Goal: Transaction & Acquisition: Purchase product/service

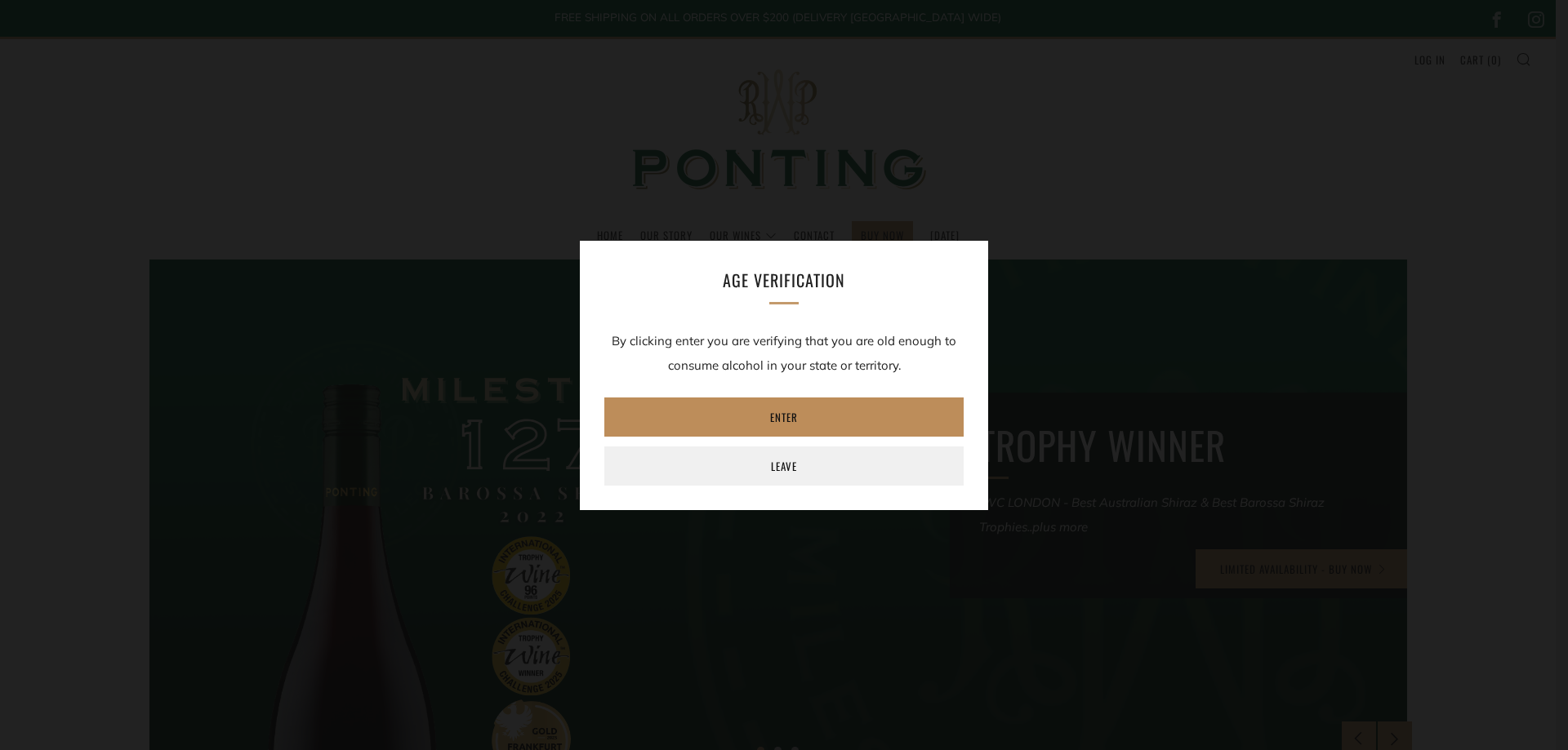
click at [801, 426] on link "Enter" at bounding box center [784, 417] width 359 height 39
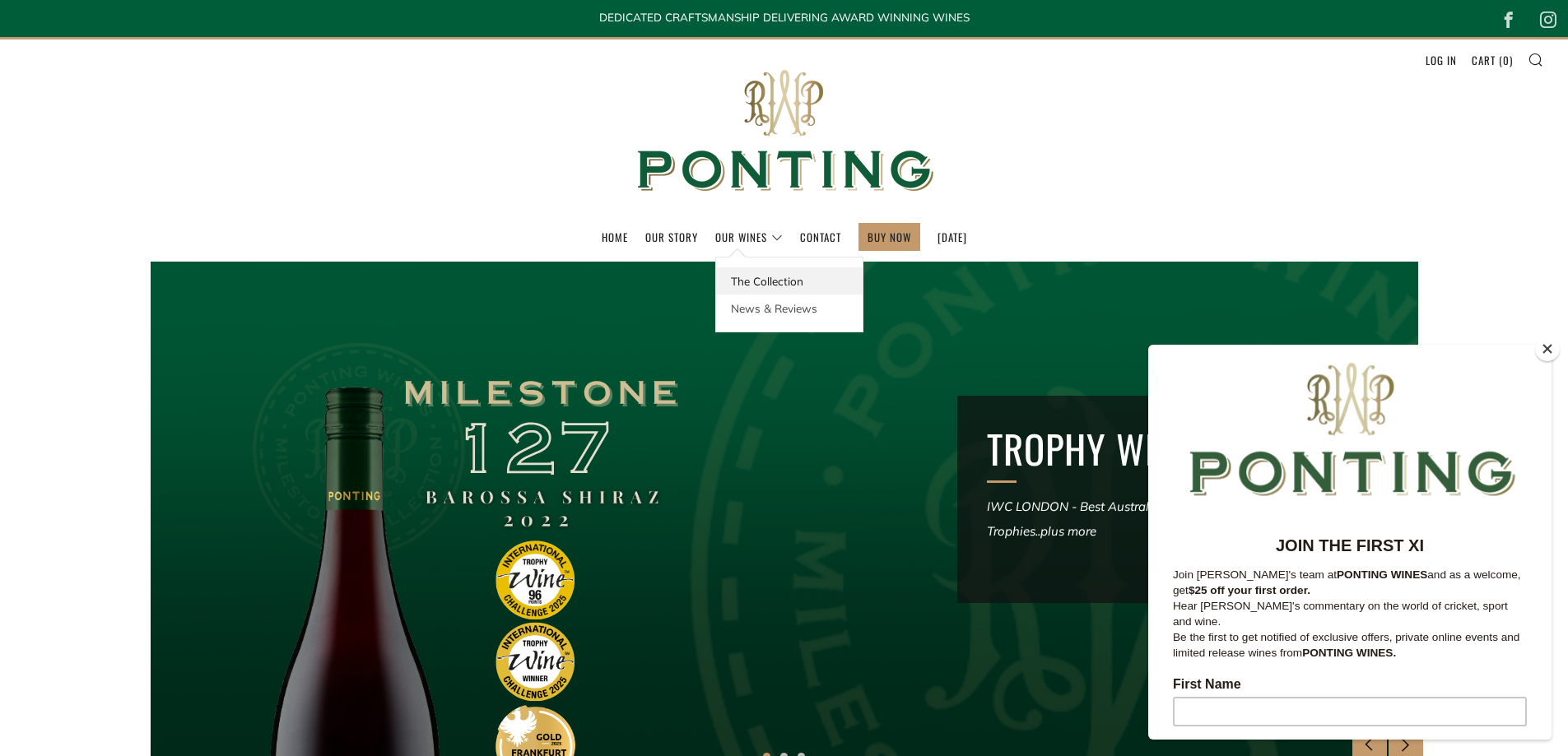
click at [763, 288] on link "The Collection" at bounding box center [789, 280] width 146 height 27
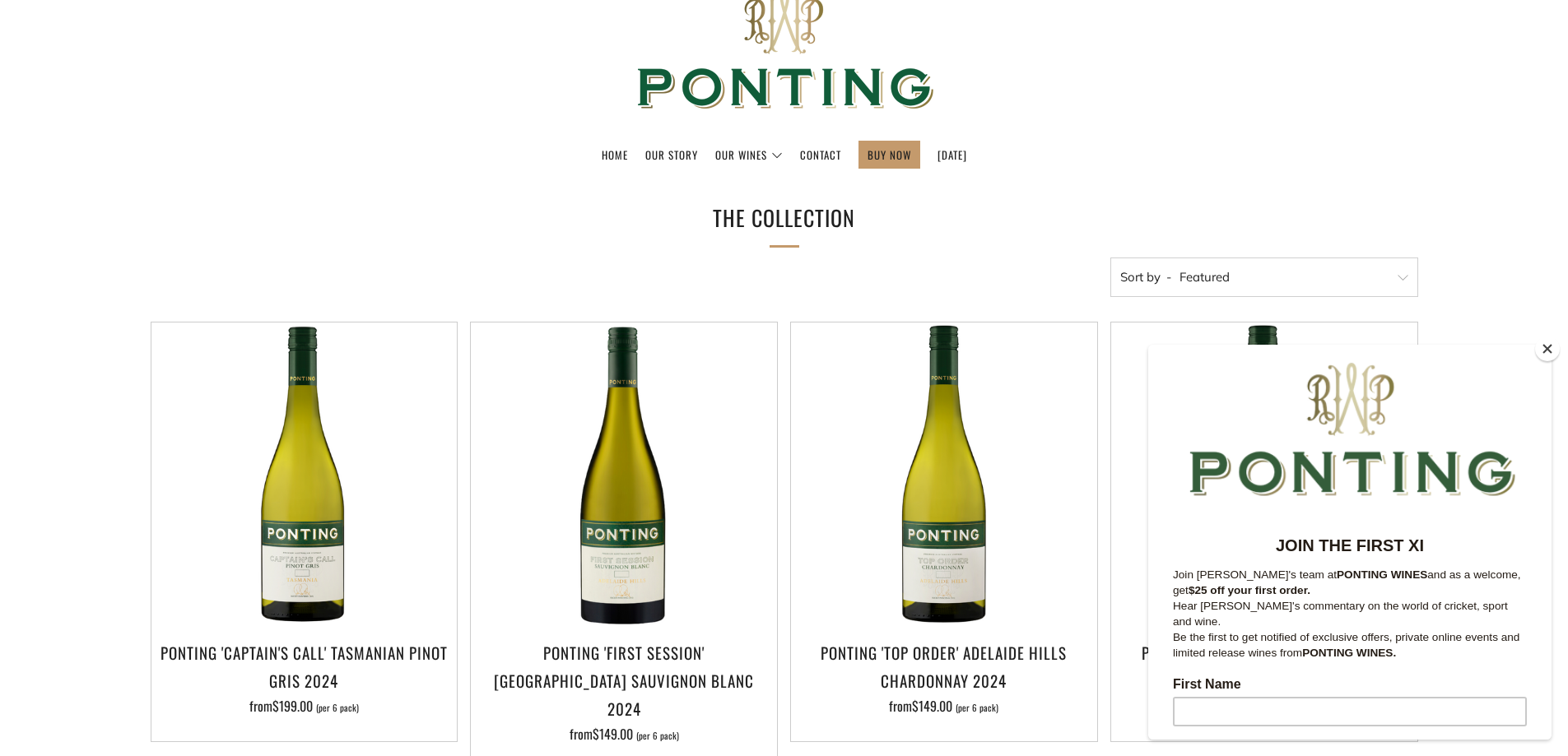
scroll to position [493, 0]
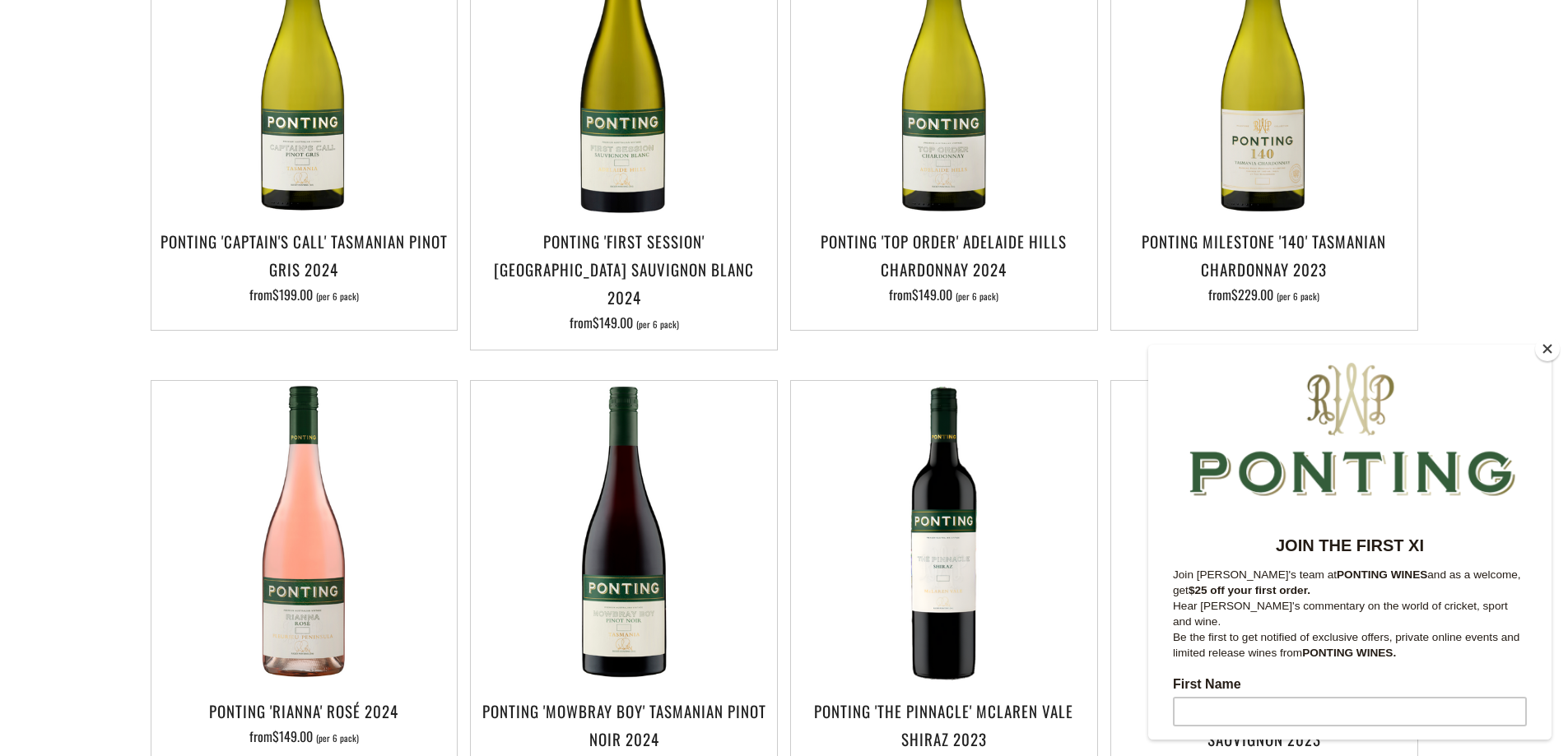
click at [1546, 348] on button "Close" at bounding box center [1548, 349] width 25 height 25
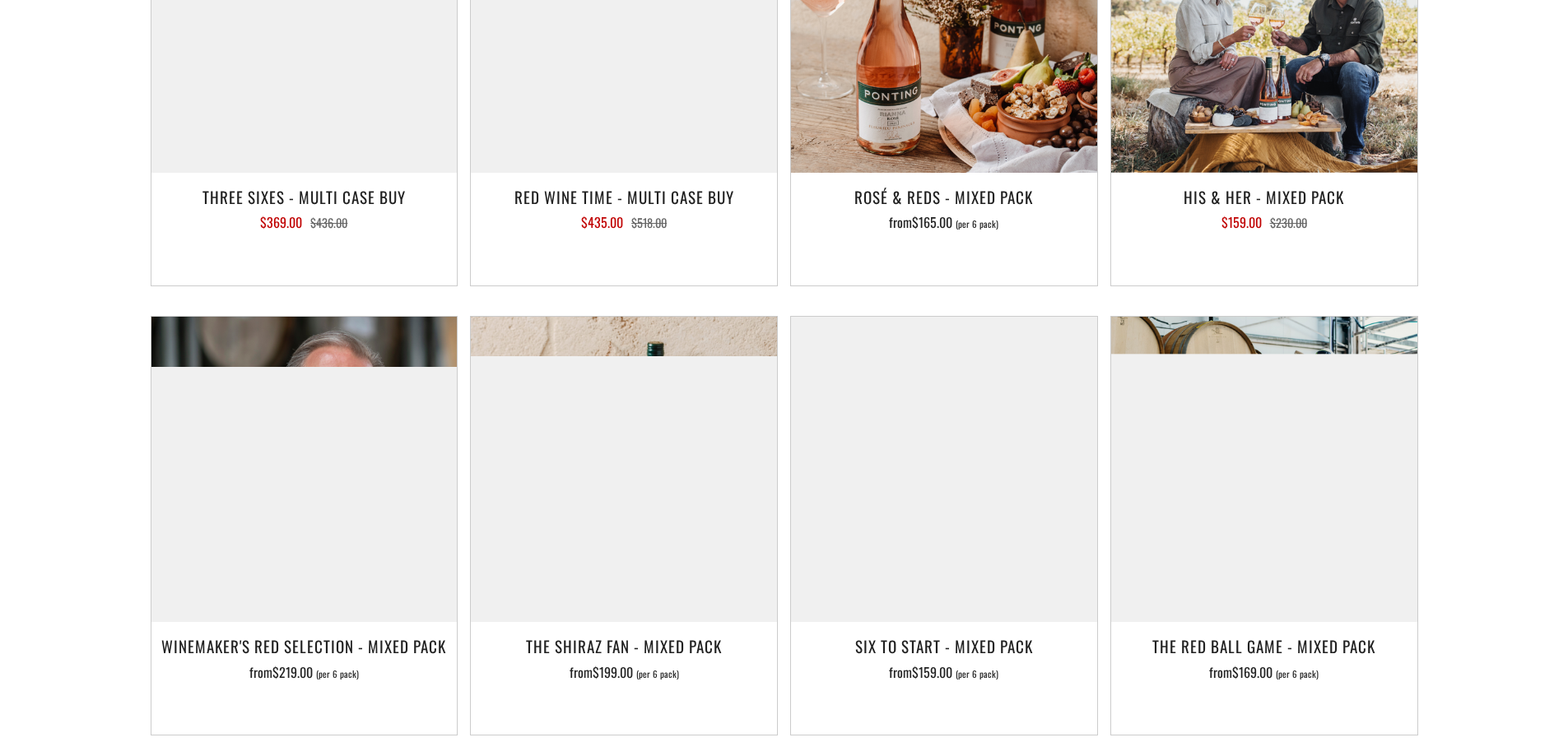
scroll to position [2634, 0]
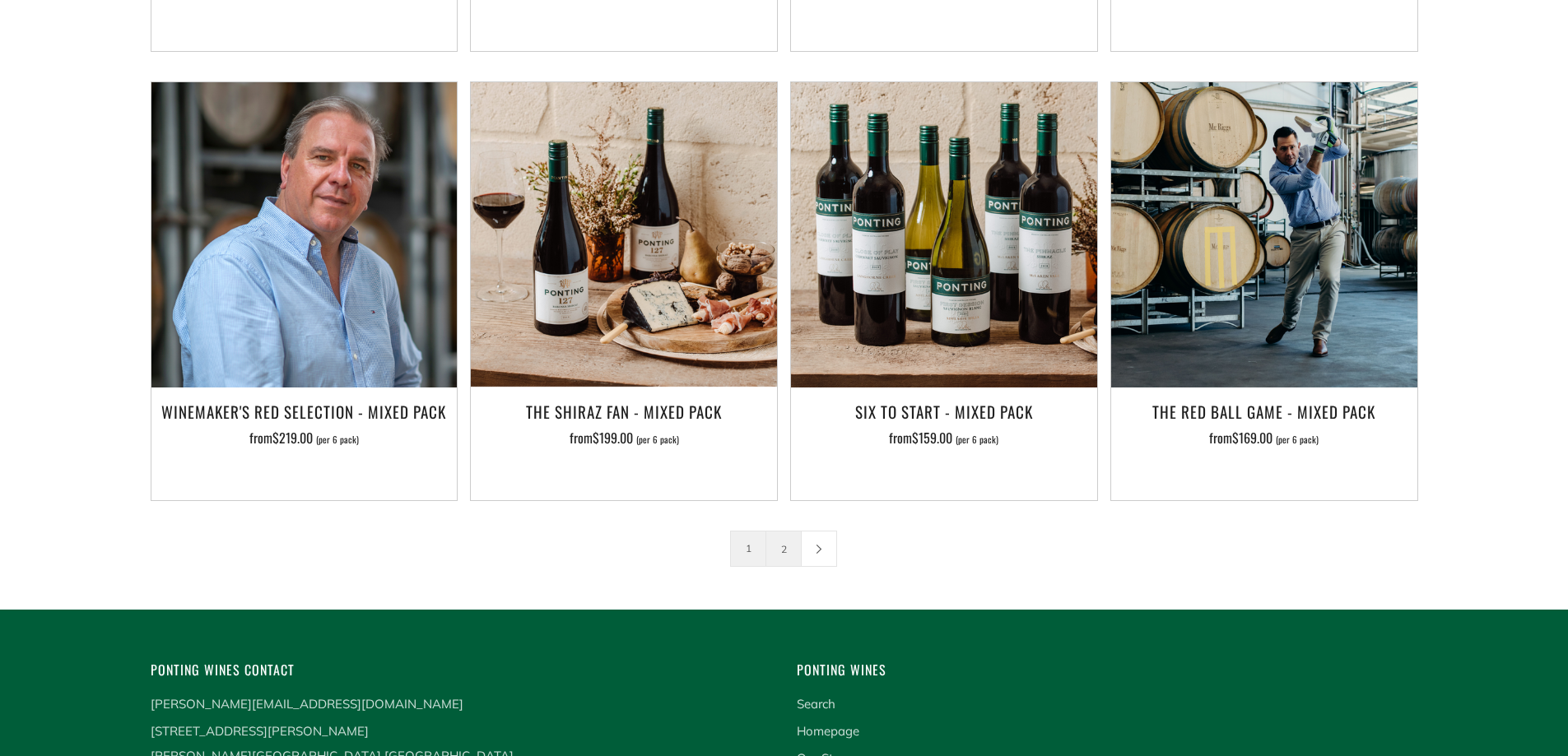
click at [787, 532] on link "2" at bounding box center [783, 548] width 34 height 34
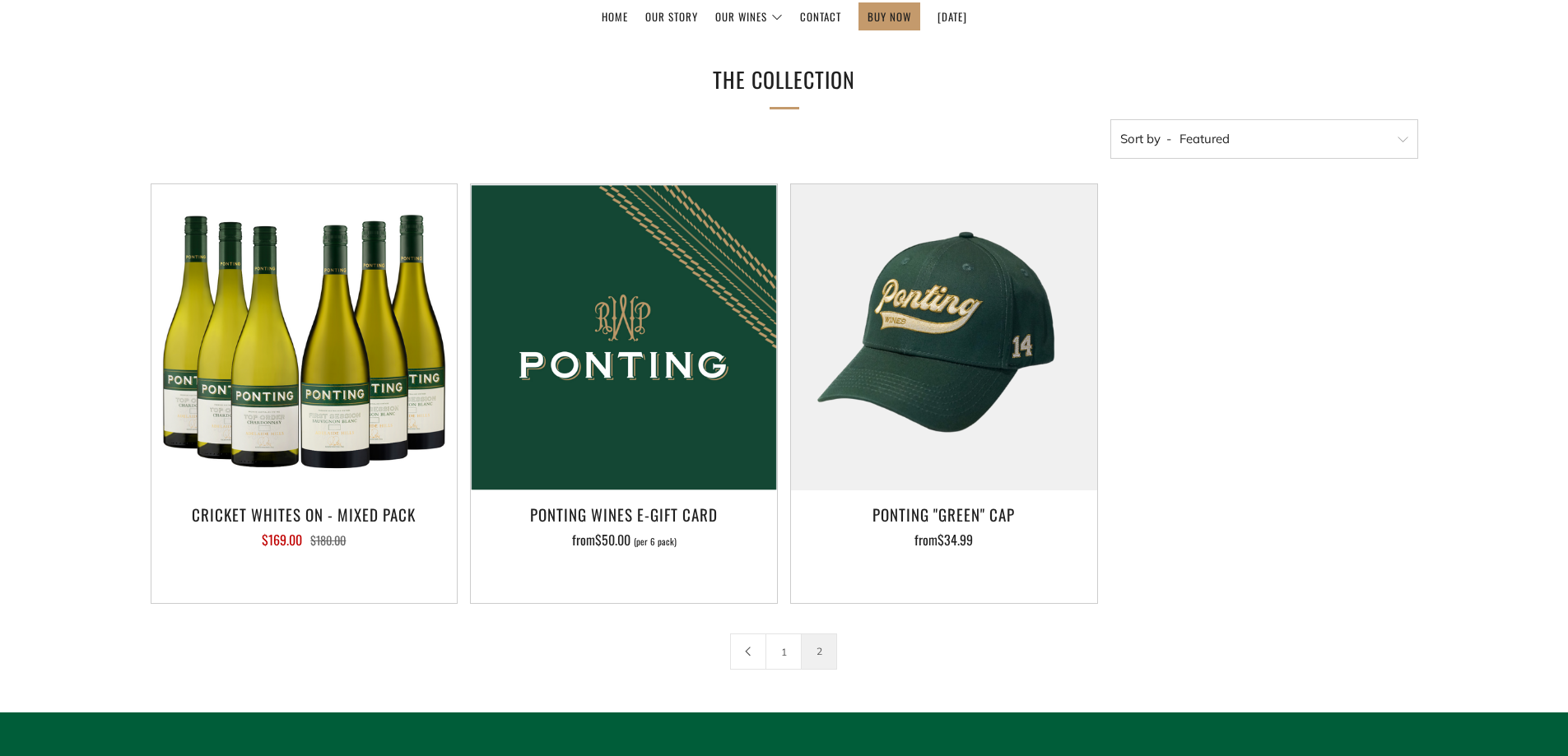
scroll to position [412, 0]
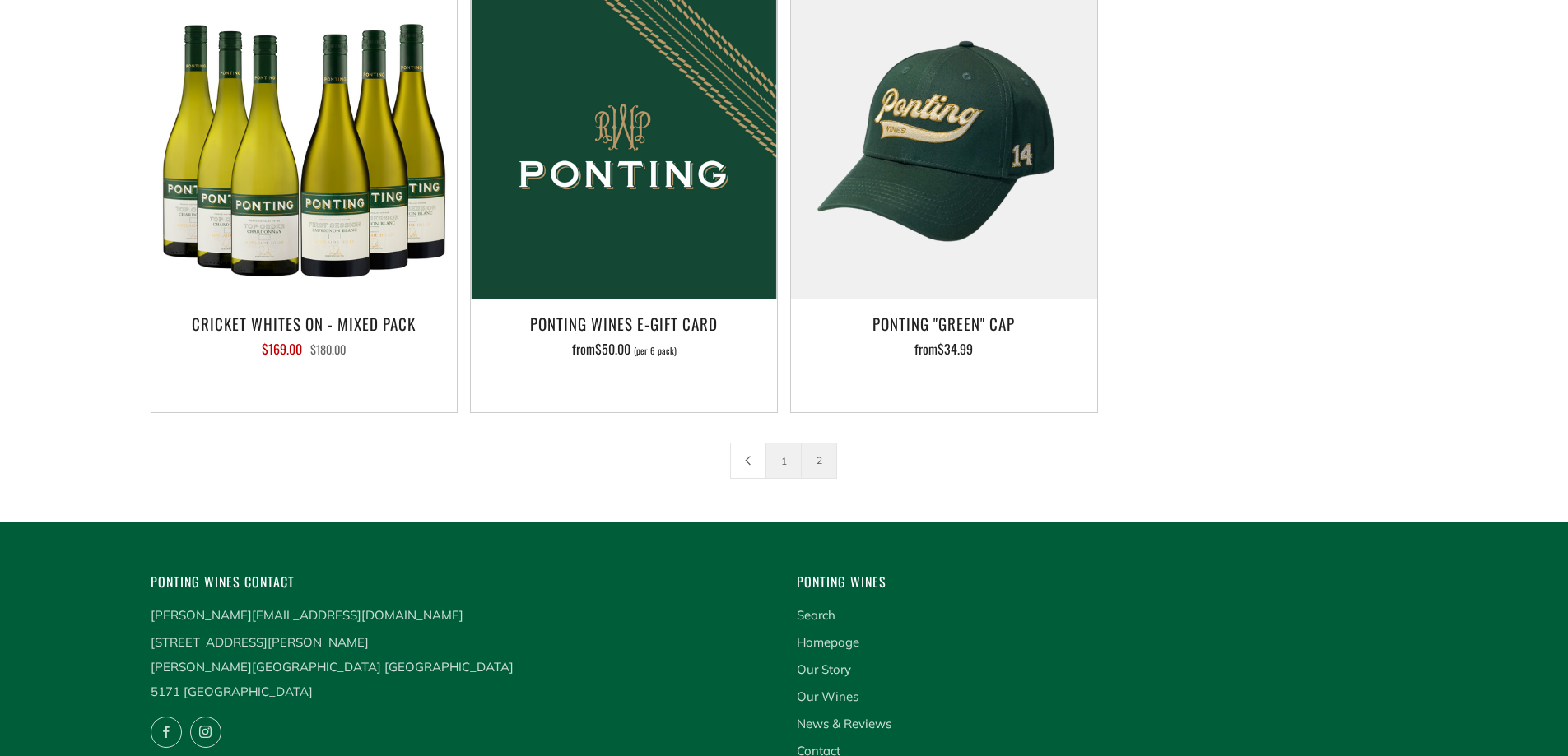
click at [789, 456] on link "1" at bounding box center [783, 461] width 34 height 34
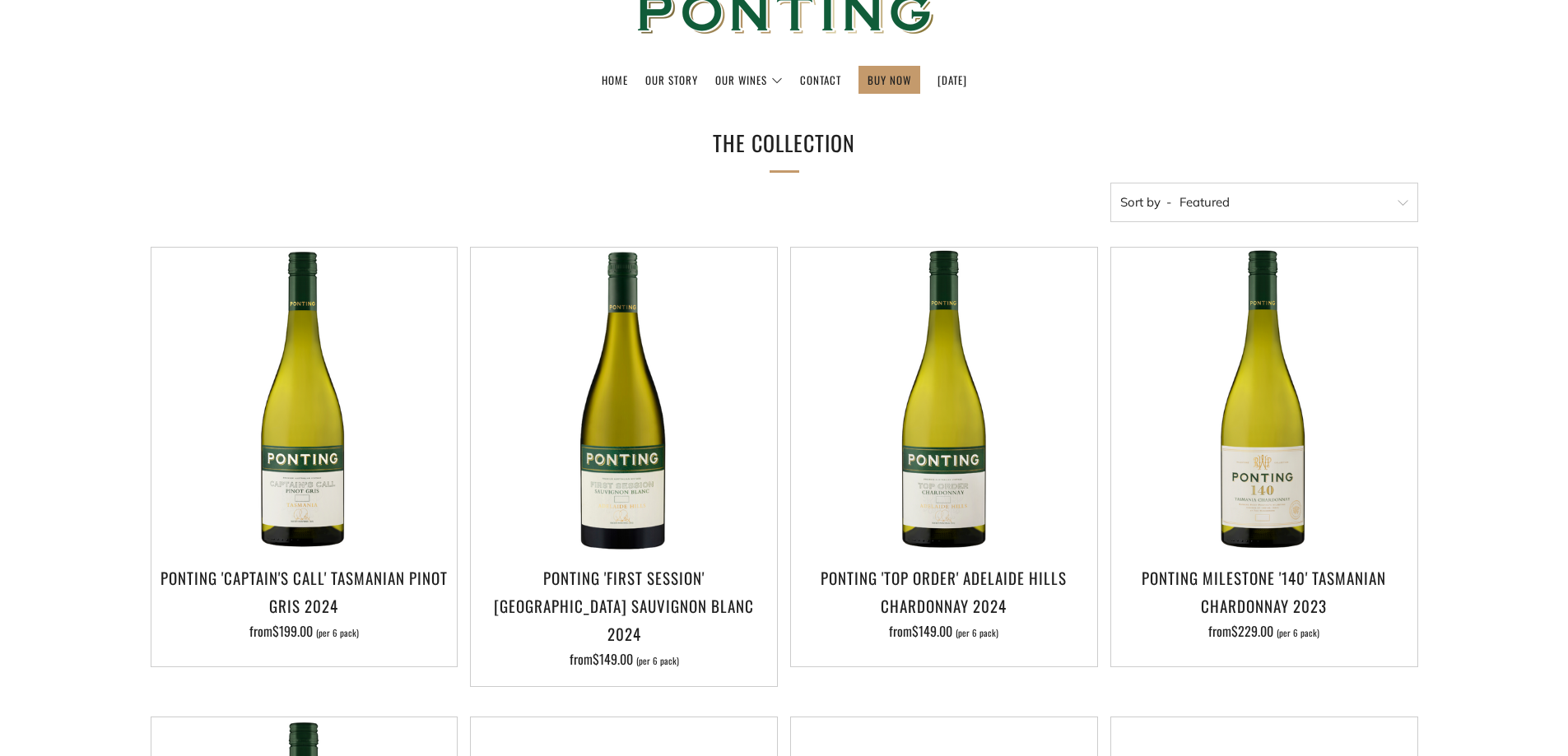
scroll to position [247, 0]
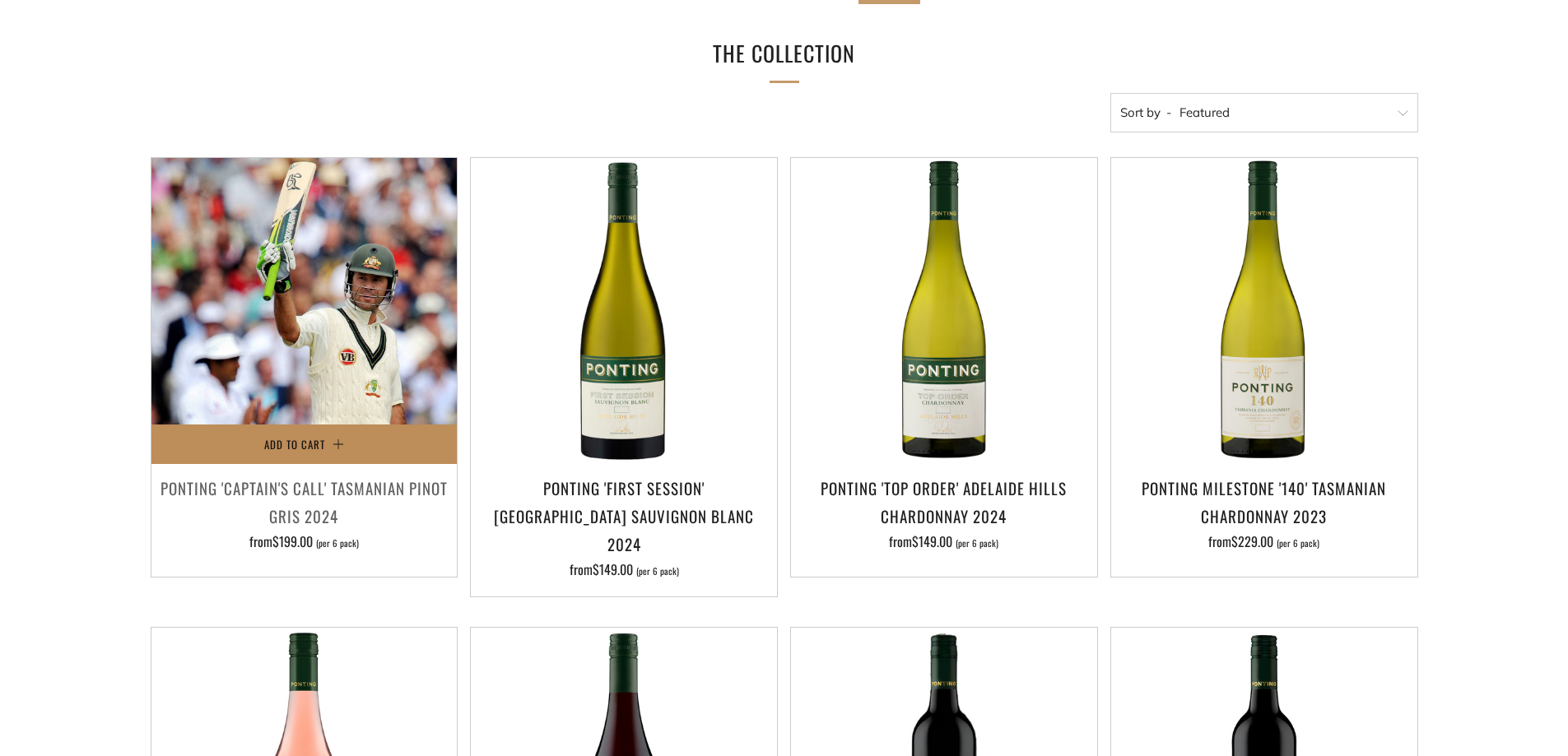
click at [319, 457] on button "Add to Cart" at bounding box center [304, 444] width 306 height 39
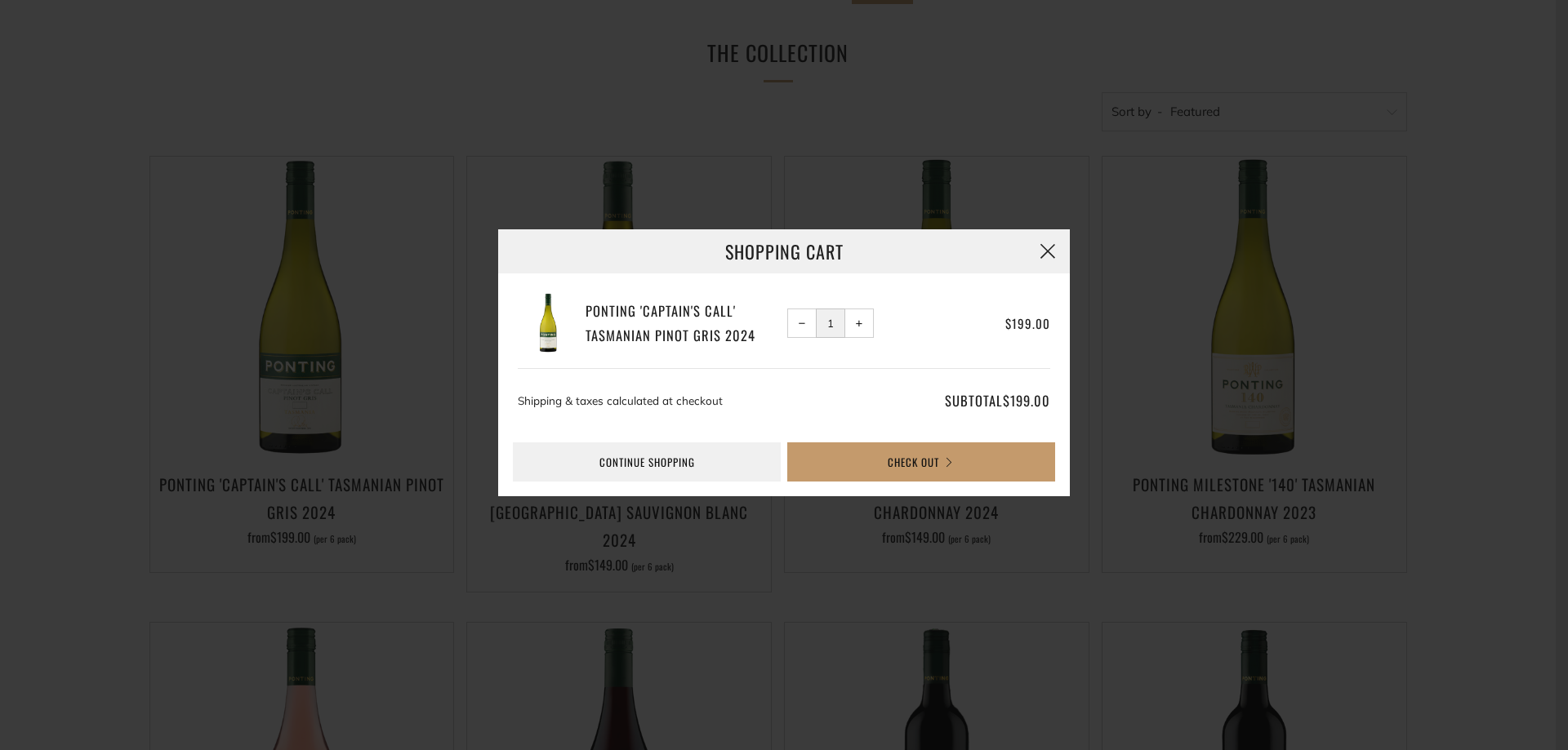
click at [1060, 253] on button "button" at bounding box center [1048, 251] width 44 height 44
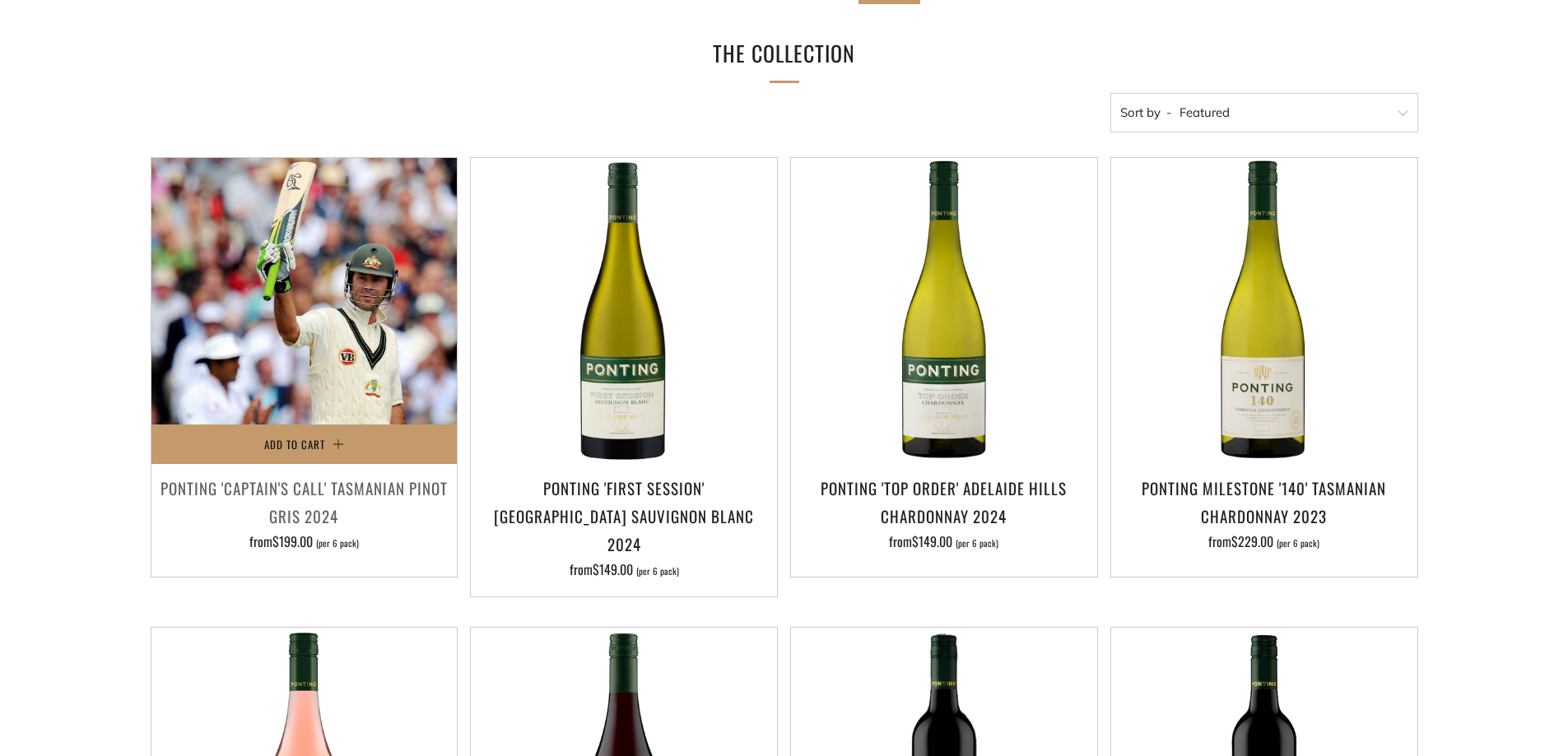
click at [352, 296] on img at bounding box center [304, 311] width 306 height 306
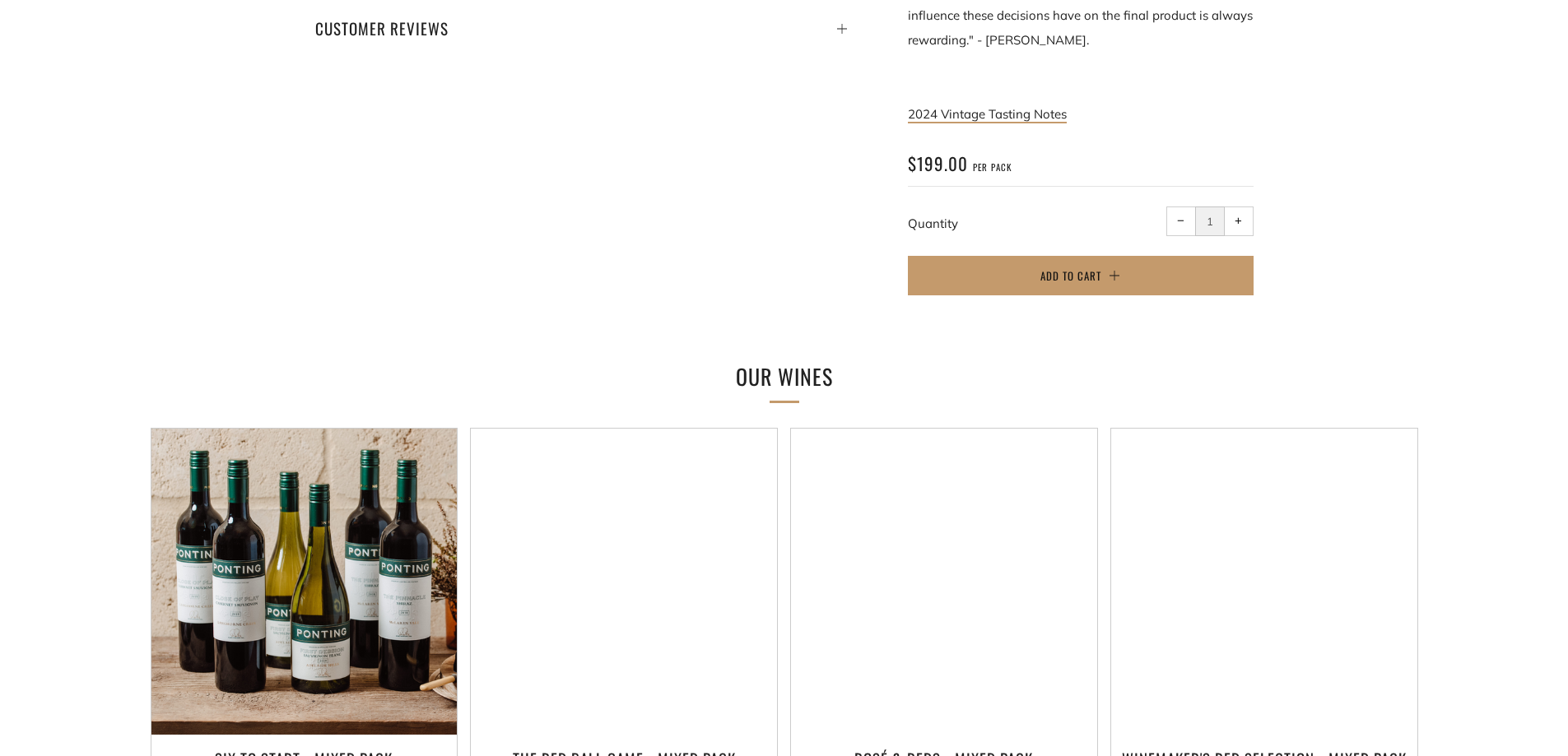
scroll to position [1070, 0]
